Goal: Task Accomplishment & Management: Use online tool/utility

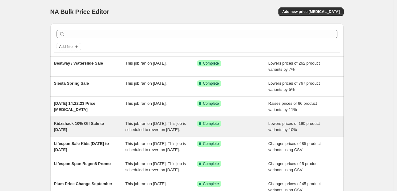
click at [70, 124] on span "Kidzshack 10% Off Sale to 14th Oct" at bounding box center [79, 126] width 50 height 11
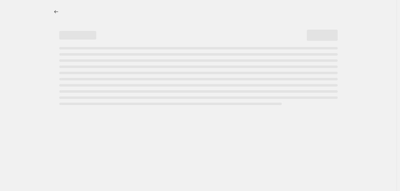
select select "percentage"
select select "no_change"
select select "vendor"
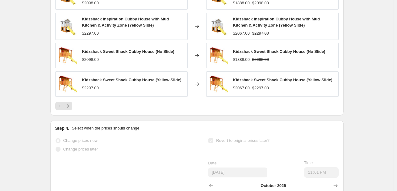
scroll to position [578, 0]
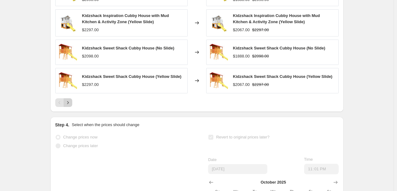
click at [70, 106] on icon "Next" at bounding box center [68, 102] width 6 height 6
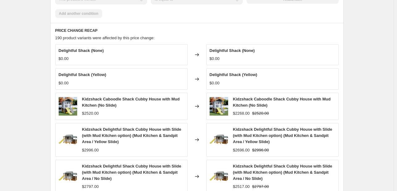
scroll to position [577, 0]
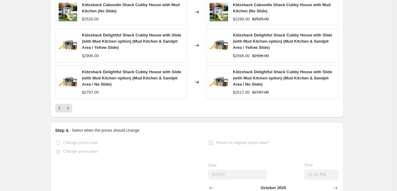
click at [72, 112] on div "Pagination" at bounding box center [68, 108] width 9 height 9
click at [71, 111] on icon "Next" at bounding box center [68, 108] width 6 height 6
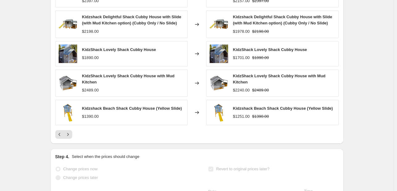
scroll to position [617, 0]
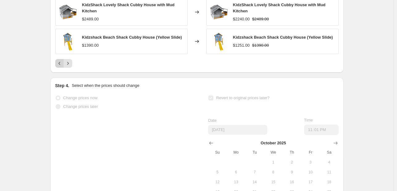
click at [60, 66] on icon "Previous" at bounding box center [59, 63] width 6 height 6
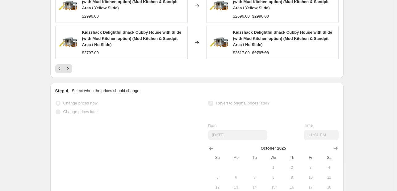
scroll to position [648, 0]
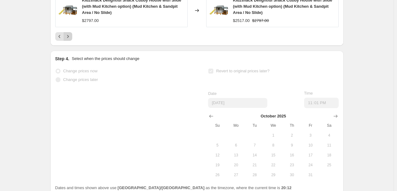
click at [71, 40] on icon "Next" at bounding box center [68, 36] width 6 height 6
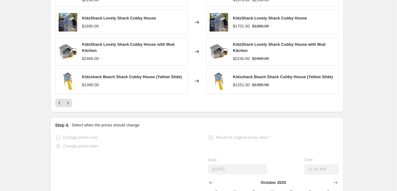
scroll to position [556, 0]
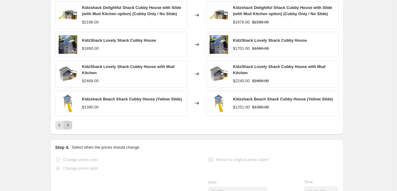
click at [67, 128] on icon "Next" at bounding box center [68, 125] width 6 height 6
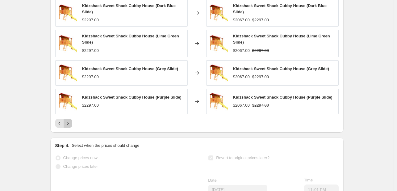
click at [66, 126] on icon "Next" at bounding box center [68, 123] width 6 height 6
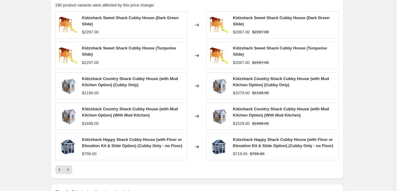
scroll to position [525, 0]
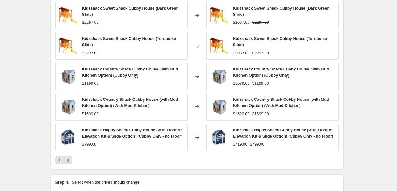
click at [69, 162] on icon "Next" at bounding box center [68, 160] width 6 height 6
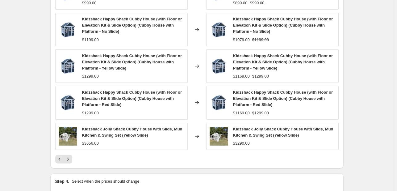
scroll to position [587, 0]
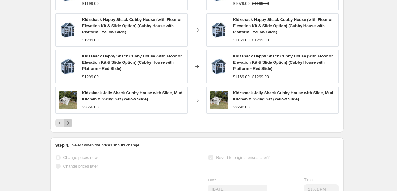
click at [69, 126] on icon "Next" at bounding box center [68, 123] width 6 height 6
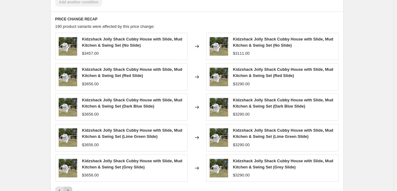
scroll to position [525, 0]
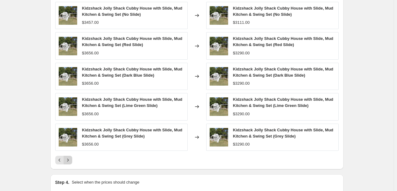
click at [68, 163] on icon "Next" at bounding box center [68, 160] width 6 height 6
click at [69, 169] on div "PRICE CHANGE RECAP 190 product variants were affected by this price change: Kid…" at bounding box center [196, 75] width 293 height 189
click at [69, 164] on button "Next" at bounding box center [68, 160] width 9 height 9
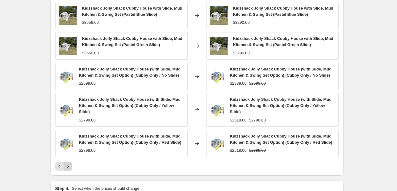
click at [69, 169] on icon "Next" at bounding box center [68, 166] width 6 height 6
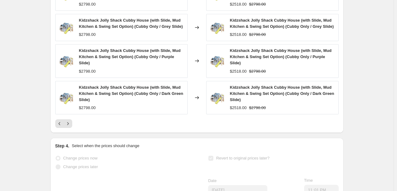
scroll to position [587, 0]
click at [70, 126] on icon "Next" at bounding box center [68, 123] width 6 height 6
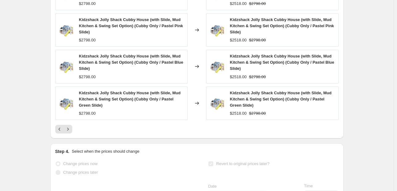
drag, startPoint x: 70, startPoint y: 129, endPoint x: 70, endPoint y: 136, distance: 6.8
click at [70, 130] on div "Kidzshack Jolly Shack Cubby House (with Slide, Mud Kitchen & Swing Set Option) …" at bounding box center [196, 36] width 283 height 193
click at [71, 133] on button "Next" at bounding box center [68, 129] width 9 height 9
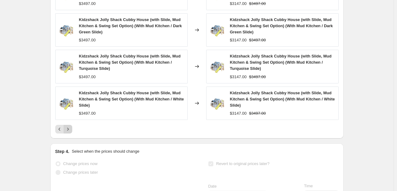
click at [71, 133] on button "Next" at bounding box center [68, 129] width 9 height 9
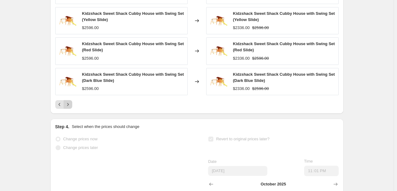
click at [71, 138] on div "Step 4. Select when the prices should change Change prices now Change prices la…" at bounding box center [196, 190] width 283 height 135
click at [72, 109] on button "Next" at bounding box center [68, 104] width 9 height 9
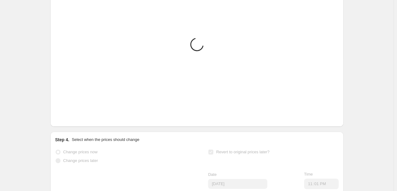
scroll to position [525, 0]
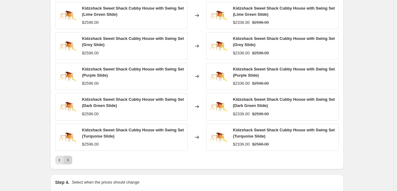
click at [69, 163] on icon "Next" at bounding box center [68, 160] width 6 height 6
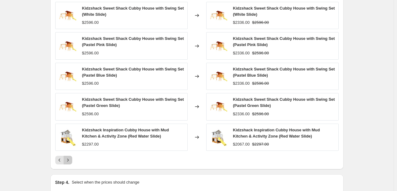
click at [71, 163] on icon "Next" at bounding box center [68, 160] width 6 height 6
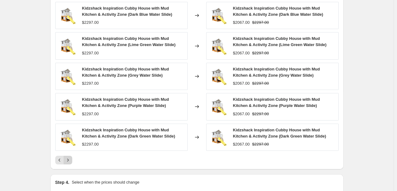
click at [67, 163] on icon "Next" at bounding box center [68, 160] width 6 height 6
click at [69, 163] on icon "Next" at bounding box center [68, 160] width 6 height 6
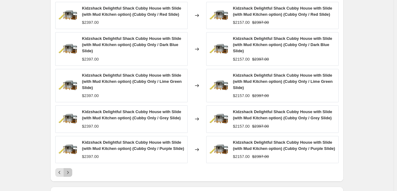
click at [68, 175] on icon "Next" at bounding box center [68, 172] width 6 height 6
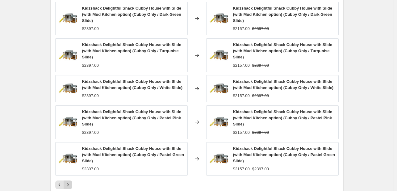
click at [68, 188] on icon "Next" at bounding box center [68, 185] width 6 height 6
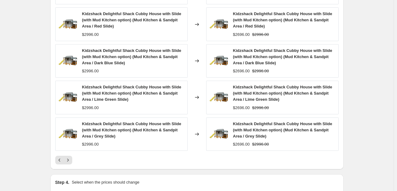
scroll to position [587, 0]
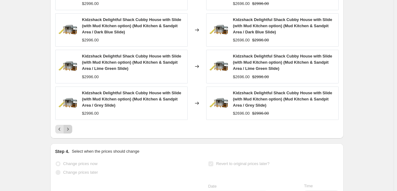
click at [71, 132] on icon "Next" at bounding box center [68, 129] width 6 height 6
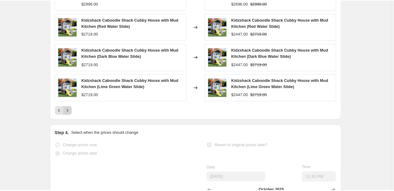
scroll to position [556, 0]
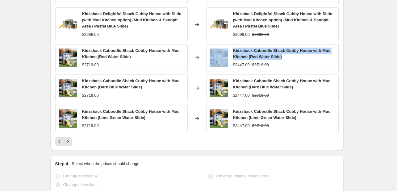
drag, startPoint x: 319, startPoint y: 61, endPoint x: 230, endPoint y: 57, distance: 88.7
click at [230, 57] on div "Kidzshack Caboodle Shack Cubby House with Mud Kitchen (Red Water Slide) $2447.0…" at bounding box center [272, 57] width 132 height 27
copy div "Kidzshack Caboodle Shack Cubby House with Mud Kitchen (Red Water Slide)"
